Goal: Check status: Check status

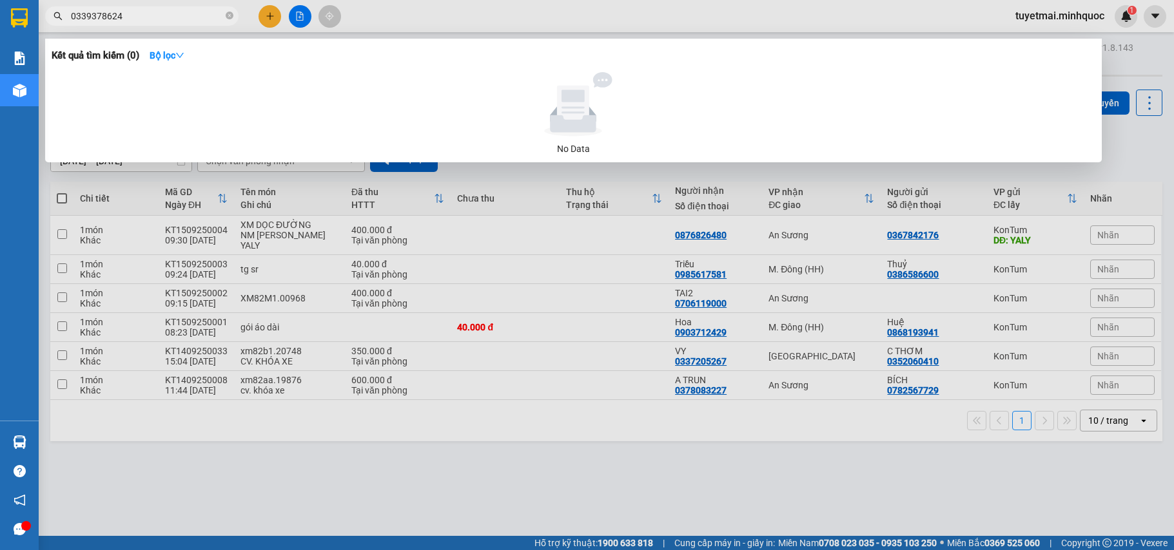
click at [159, 19] on input "0339378624" at bounding box center [147, 16] width 152 height 14
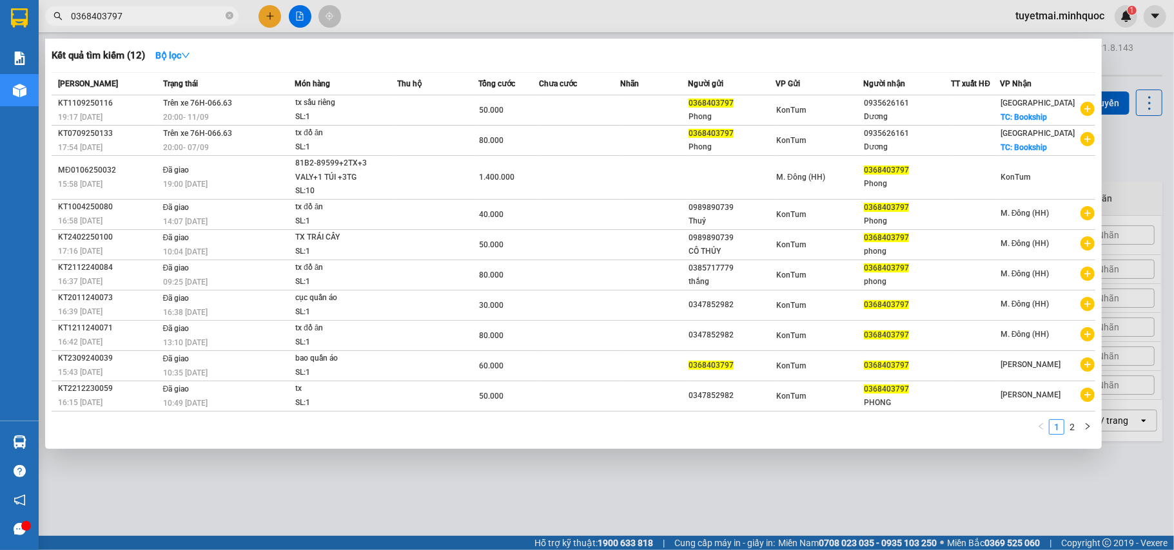
click at [295, 15] on div at bounding box center [587, 275] width 1174 height 550
click at [165, 15] on input "0368403797" at bounding box center [147, 16] width 152 height 14
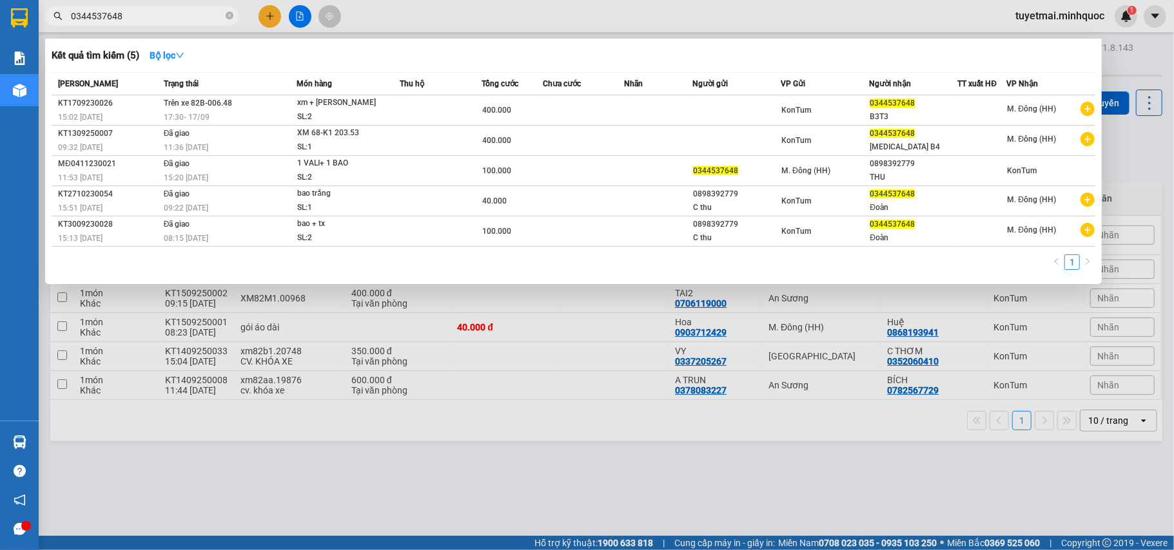
click at [213, 18] on input "0344537648" at bounding box center [147, 16] width 152 height 14
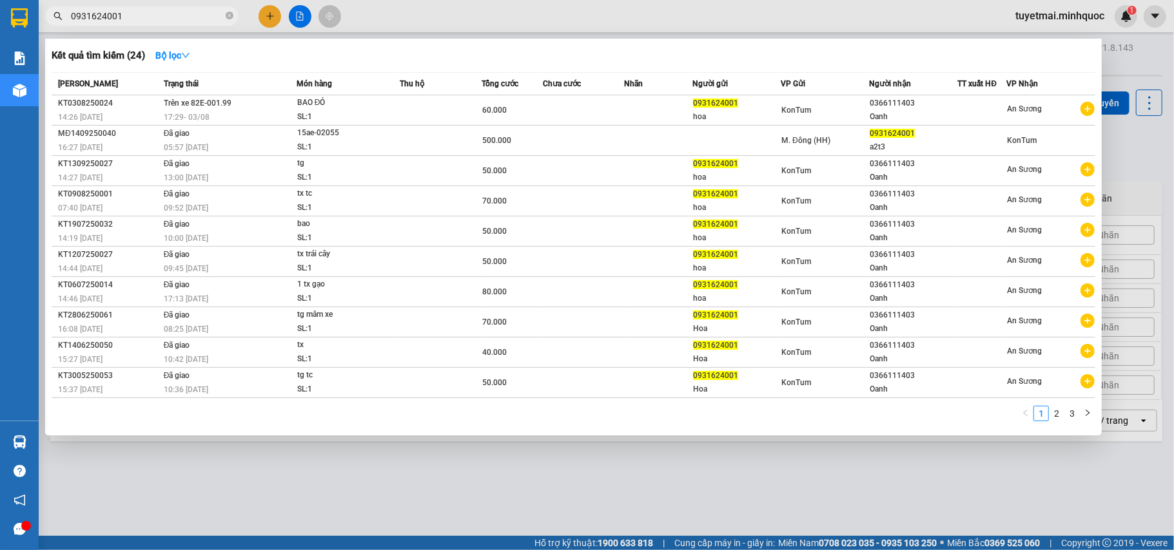
type input "0931624001"
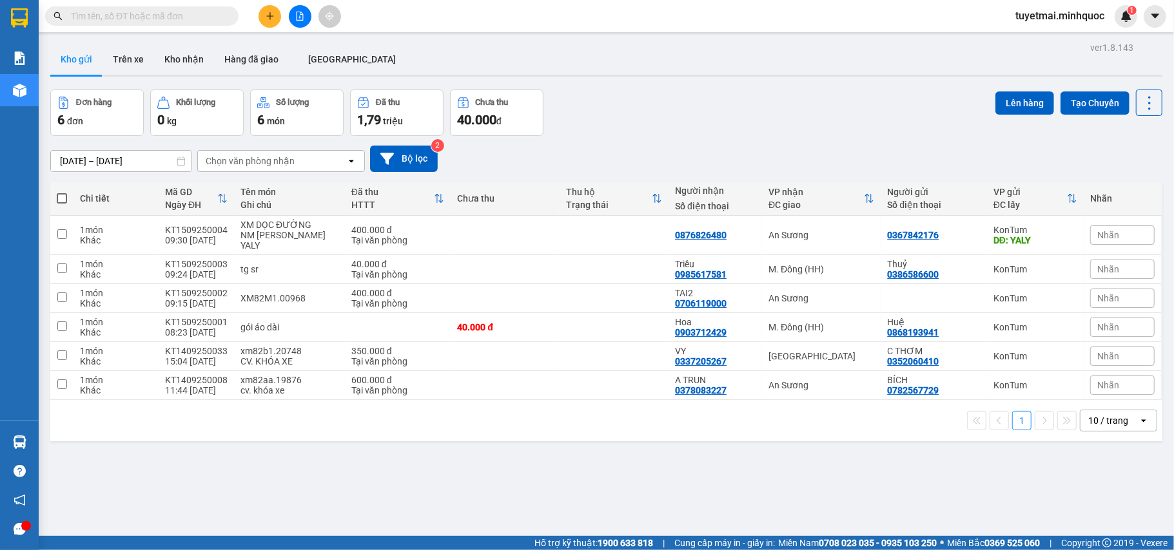
click at [302, 14] on icon "file-add" at bounding box center [299, 16] width 7 height 9
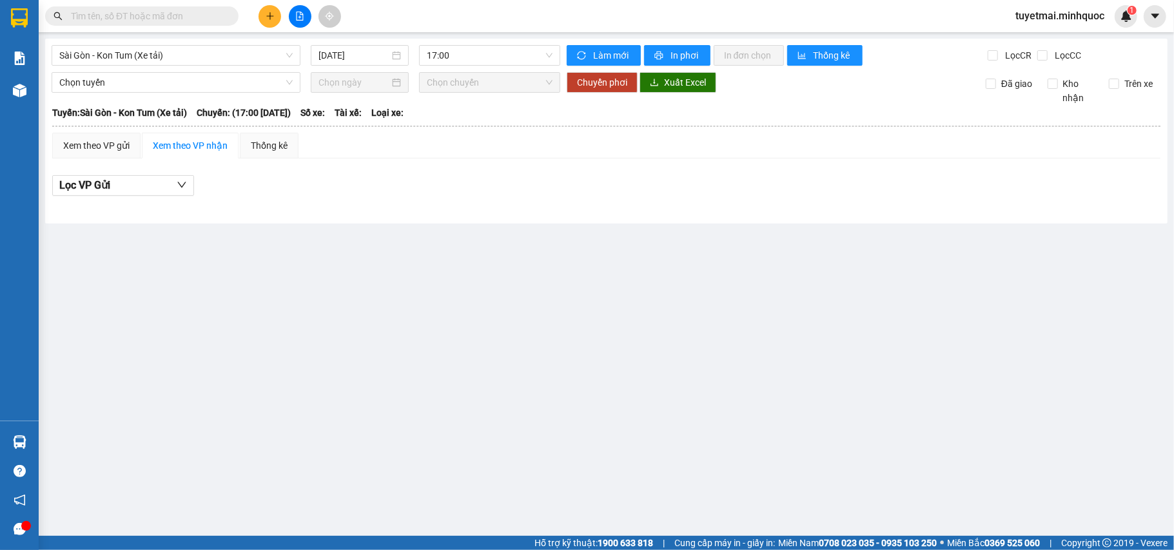
click at [168, 11] on input "text" at bounding box center [147, 16] width 152 height 14
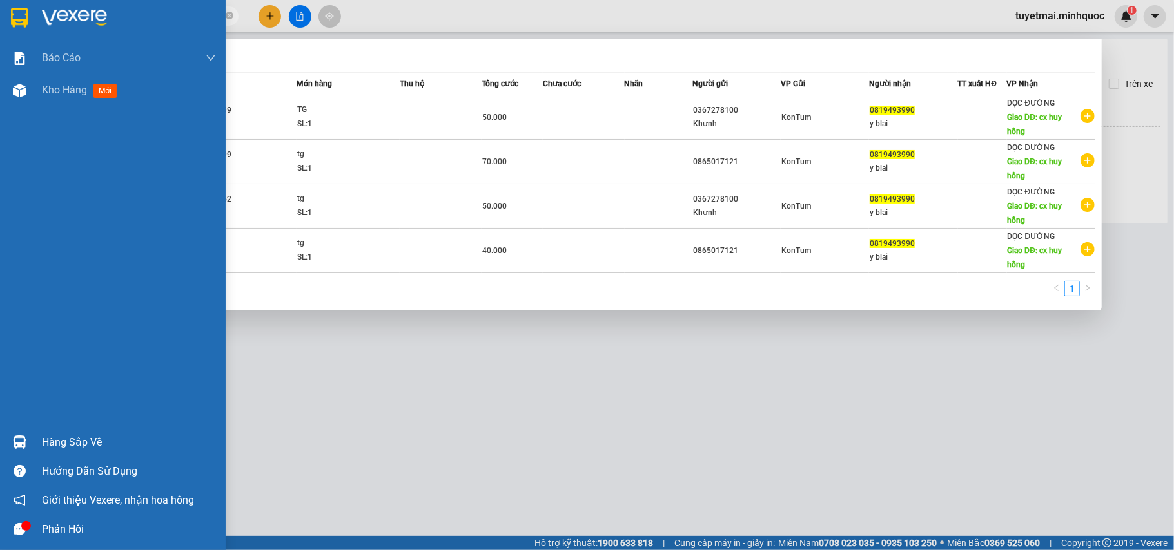
drag, startPoint x: 199, startPoint y: 19, endPoint x: 36, endPoint y: 22, distance: 162.5
click at [36, 22] on section "Kết quả [PERSON_NAME] ( 4 ) Bộ lọc Mã ĐH Trạng thái Món hàng Thu hộ Tổng [PERSO…" at bounding box center [587, 275] width 1174 height 550
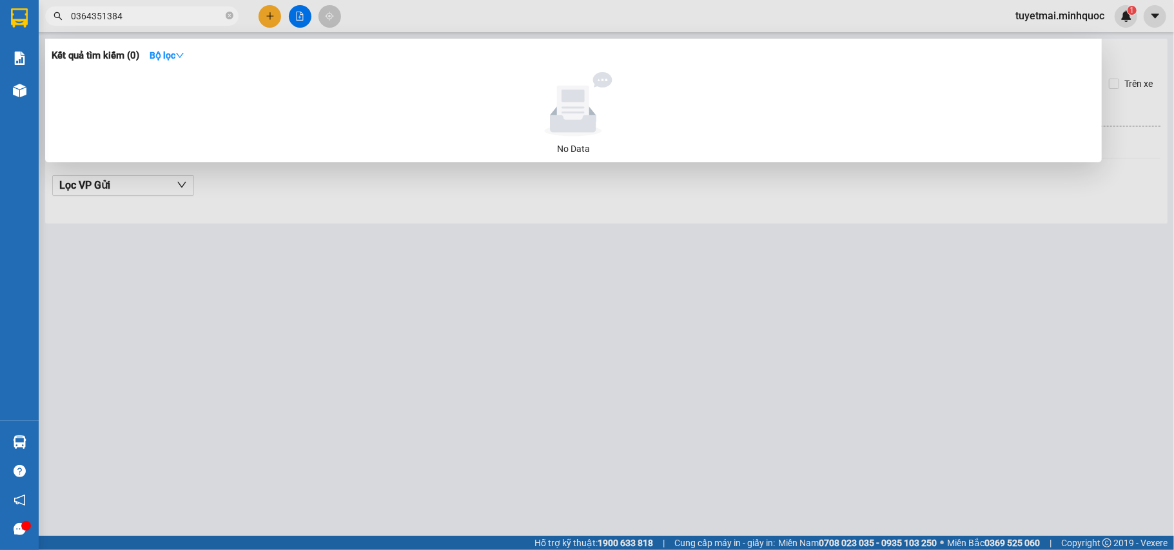
type input "0364351384"
click at [295, 22] on div at bounding box center [587, 275] width 1174 height 550
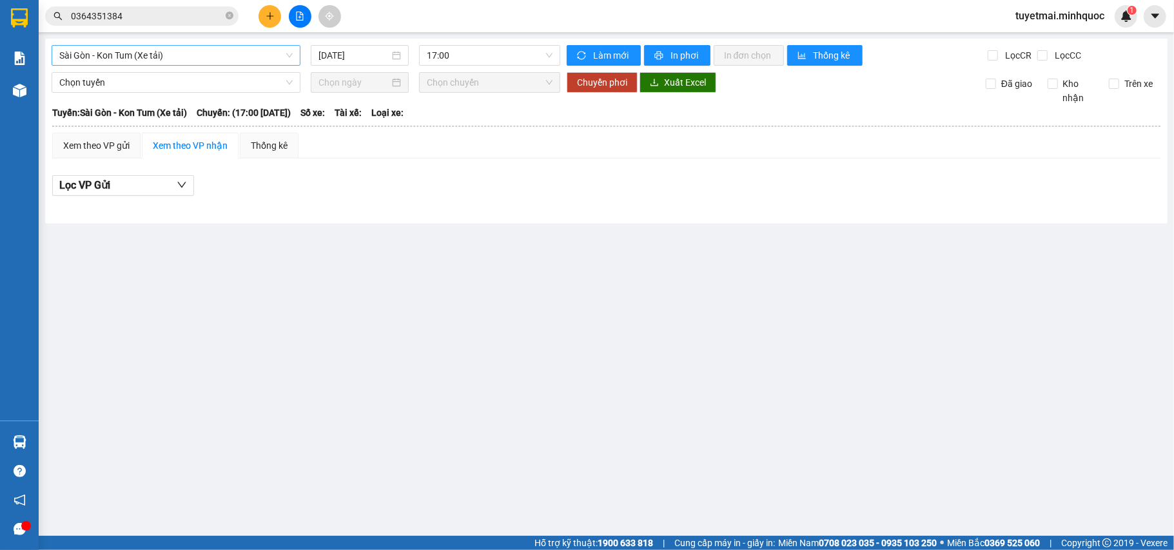
click at [215, 57] on span "Sài Gòn - Kon Tum (Xe tải)" at bounding box center [175, 55] width 233 height 19
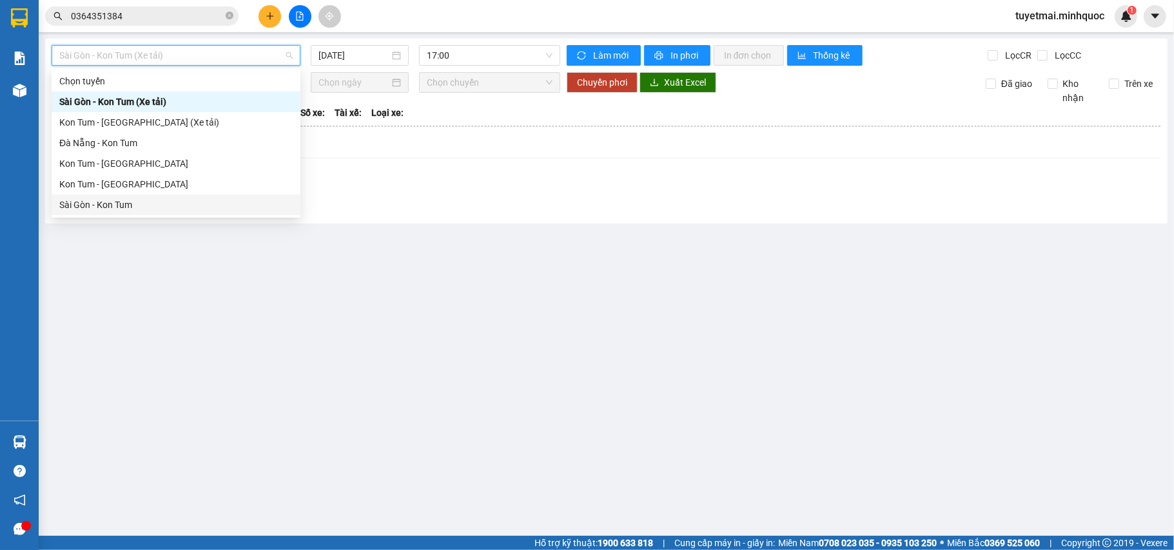
click at [122, 207] on div "Sài Gòn - Kon Tum" at bounding box center [175, 205] width 233 height 14
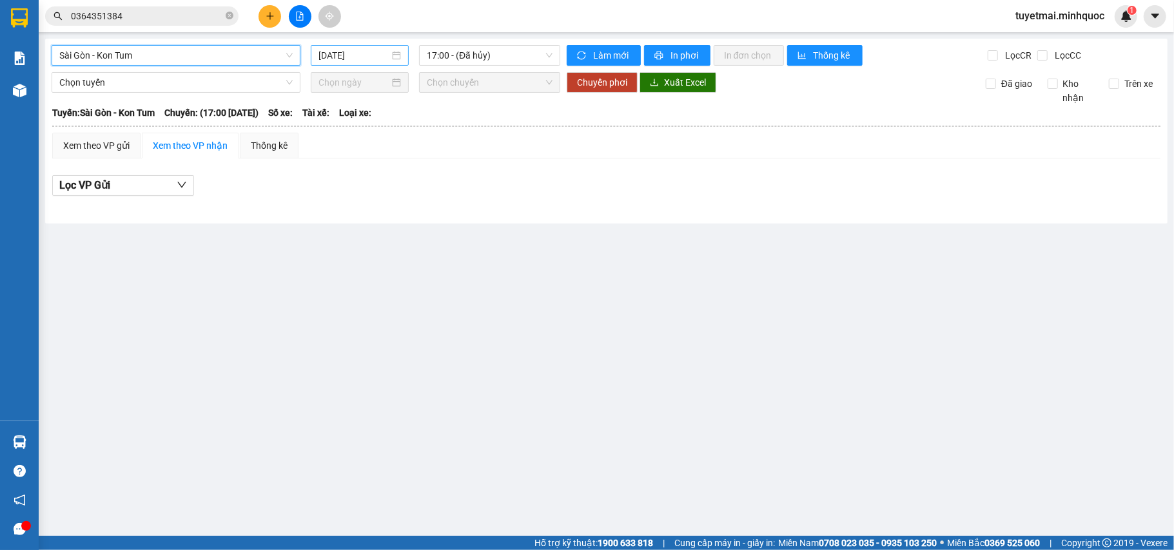
click at [354, 60] on input "[DATE]" at bounding box center [353, 55] width 71 height 14
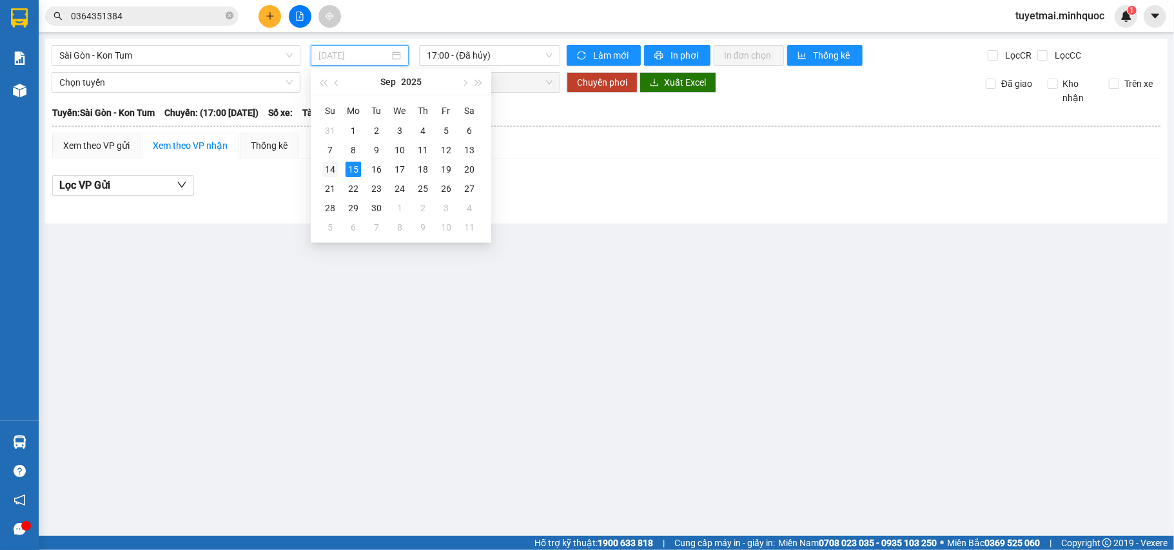
click at [329, 171] on div "14" at bounding box center [329, 169] width 15 height 15
type input "[DATE]"
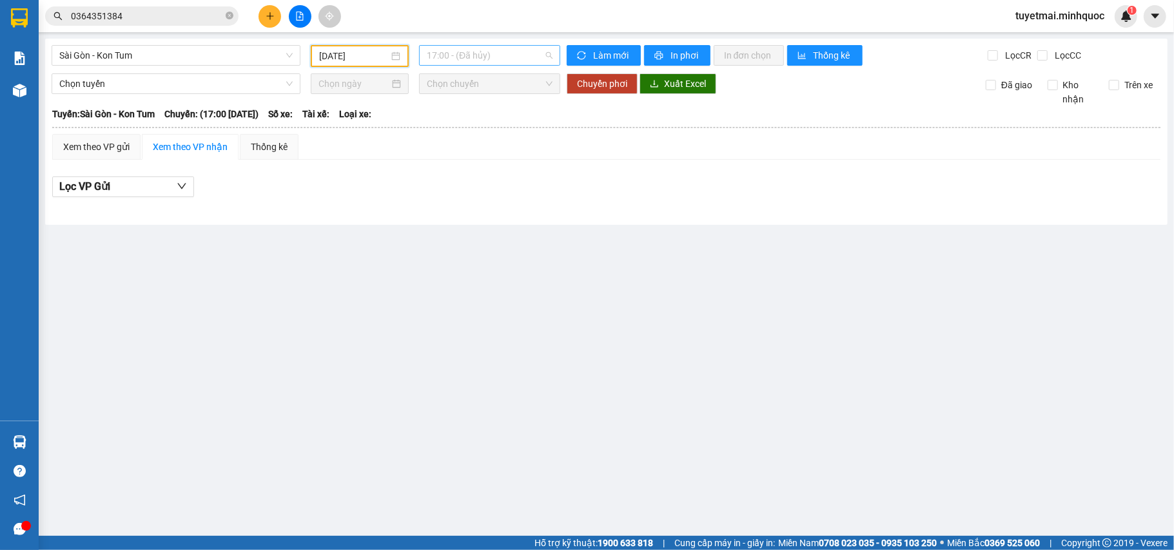
click at [508, 54] on span "17:00 - (Đã hủy)" at bounding box center [490, 55] width 126 height 19
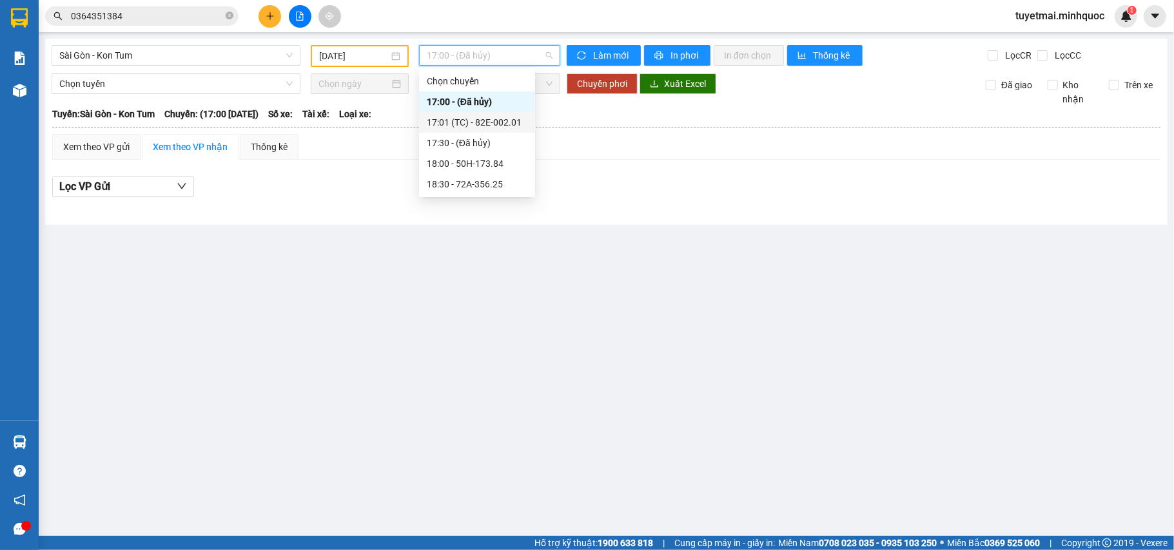
click at [485, 124] on div "17:01 (TC) - 82E-002.01" at bounding box center [477, 122] width 101 height 14
